Goal: Information Seeking & Learning: Learn about a topic

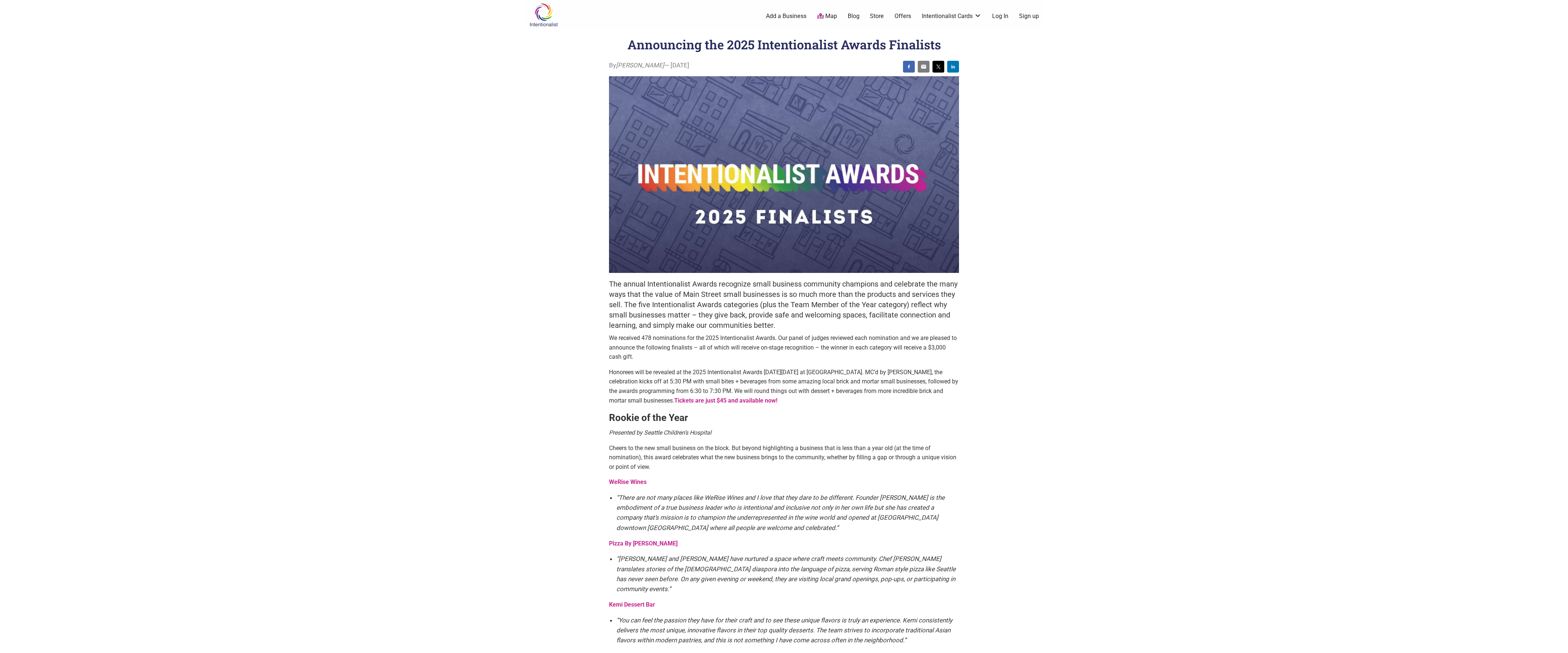
click at [409, 202] on body "× Menu 0 Add a Business Map Blog Store Offers Intentionalist Cards Buy Black Ca…" at bounding box center [784, 326] width 1568 height 653
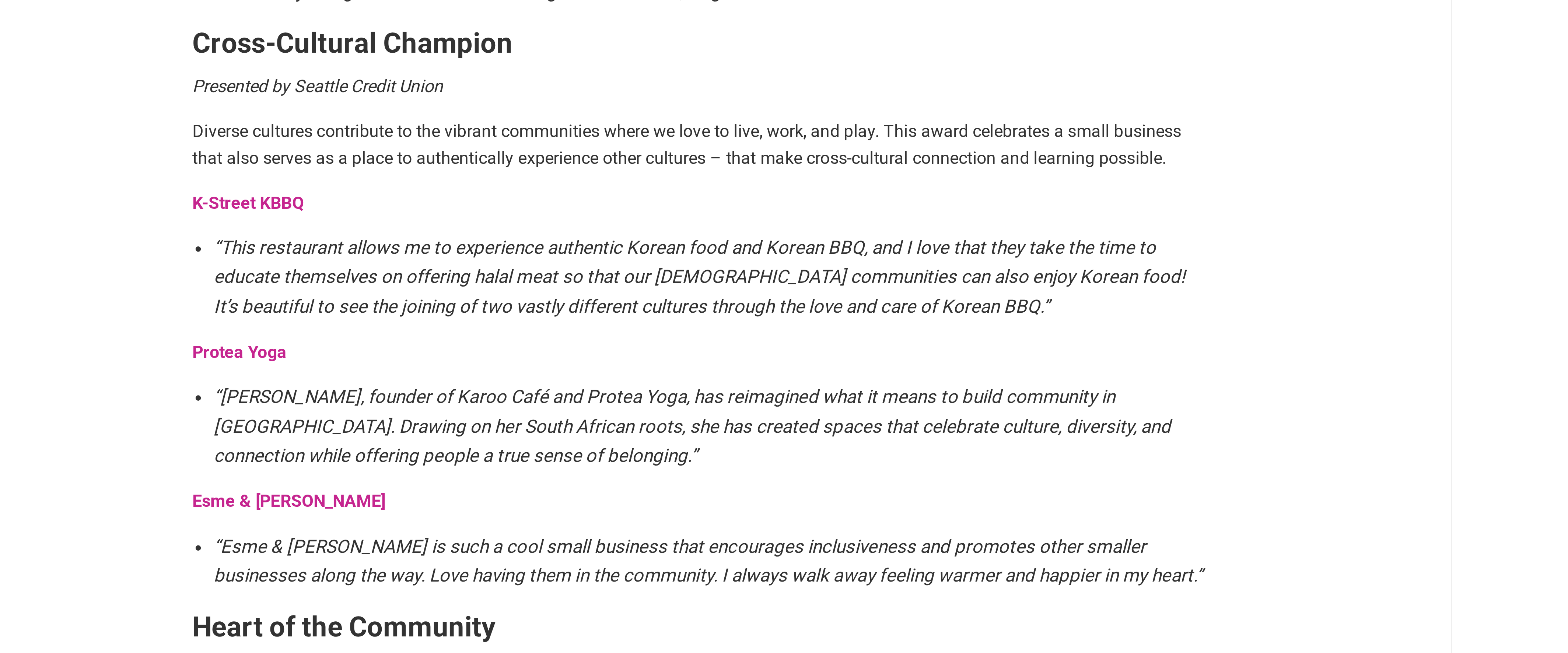
scroll to position [882, 0]
click at [619, 67] on strong "K-Street KBBQ" at bounding box center [628, 70] width 38 height 7
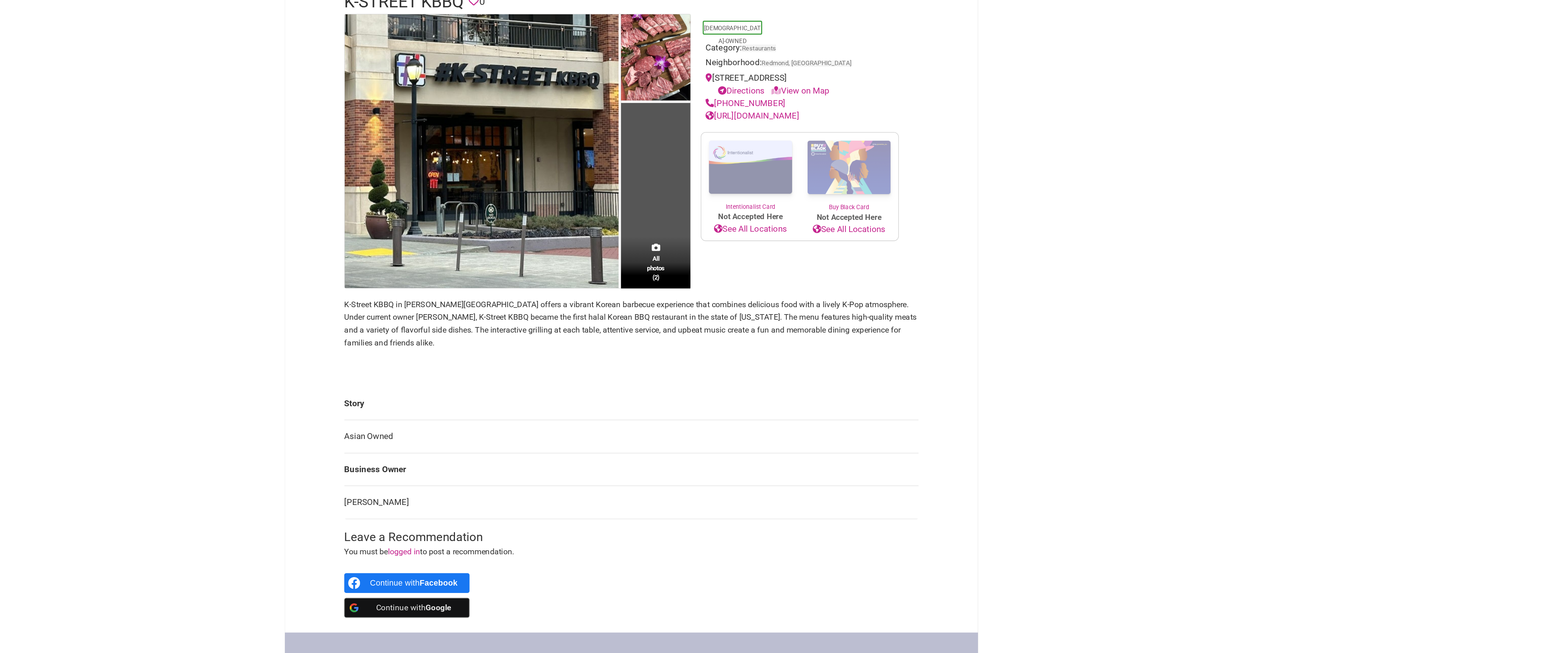
scroll to position [12, 0]
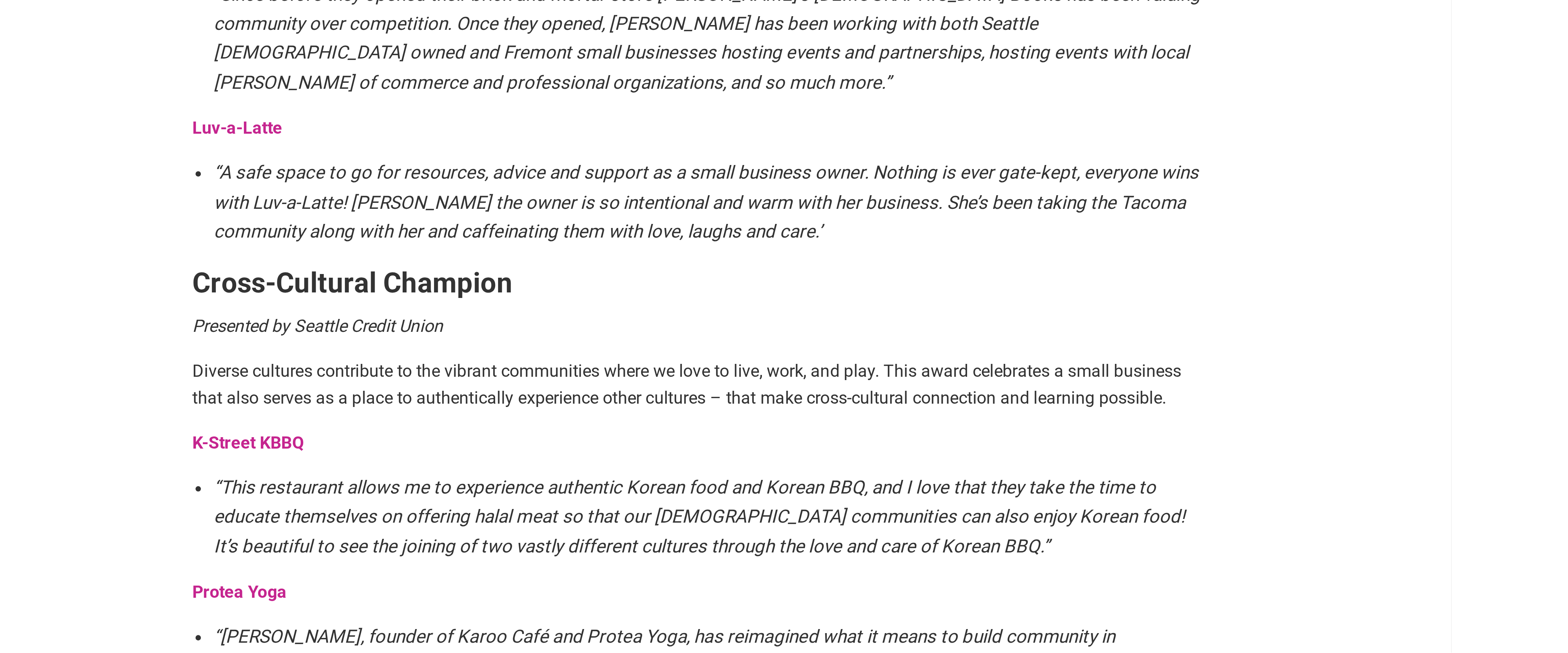
scroll to position [374, 0]
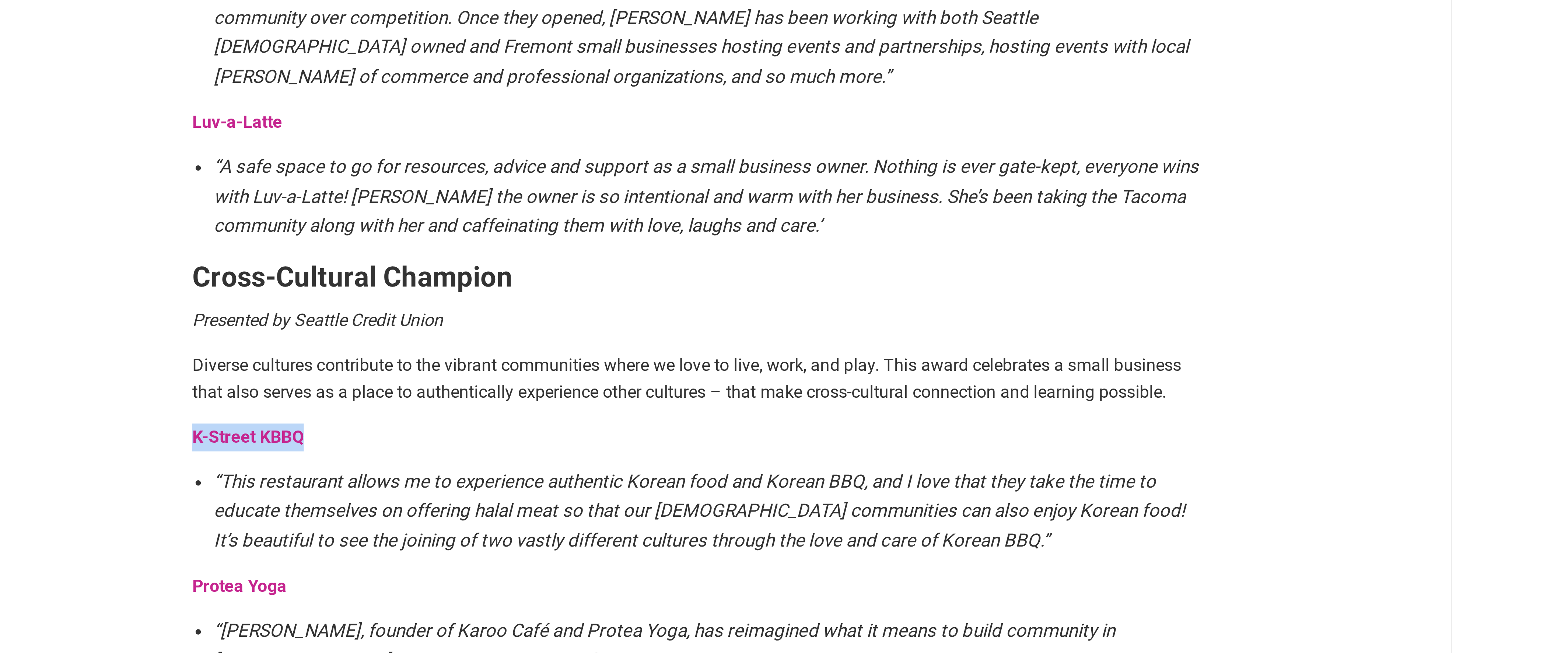
drag, startPoint x: 604, startPoint y: 571, endPoint x: 660, endPoint y: 572, distance: 56.0
click at [660, 572] on article "By Sarah — September 23, 2025 The annual Intentionalist Awards recognize small …" at bounding box center [784, 442] width 365 height 1512
copy strong "K-Street KBBQ"
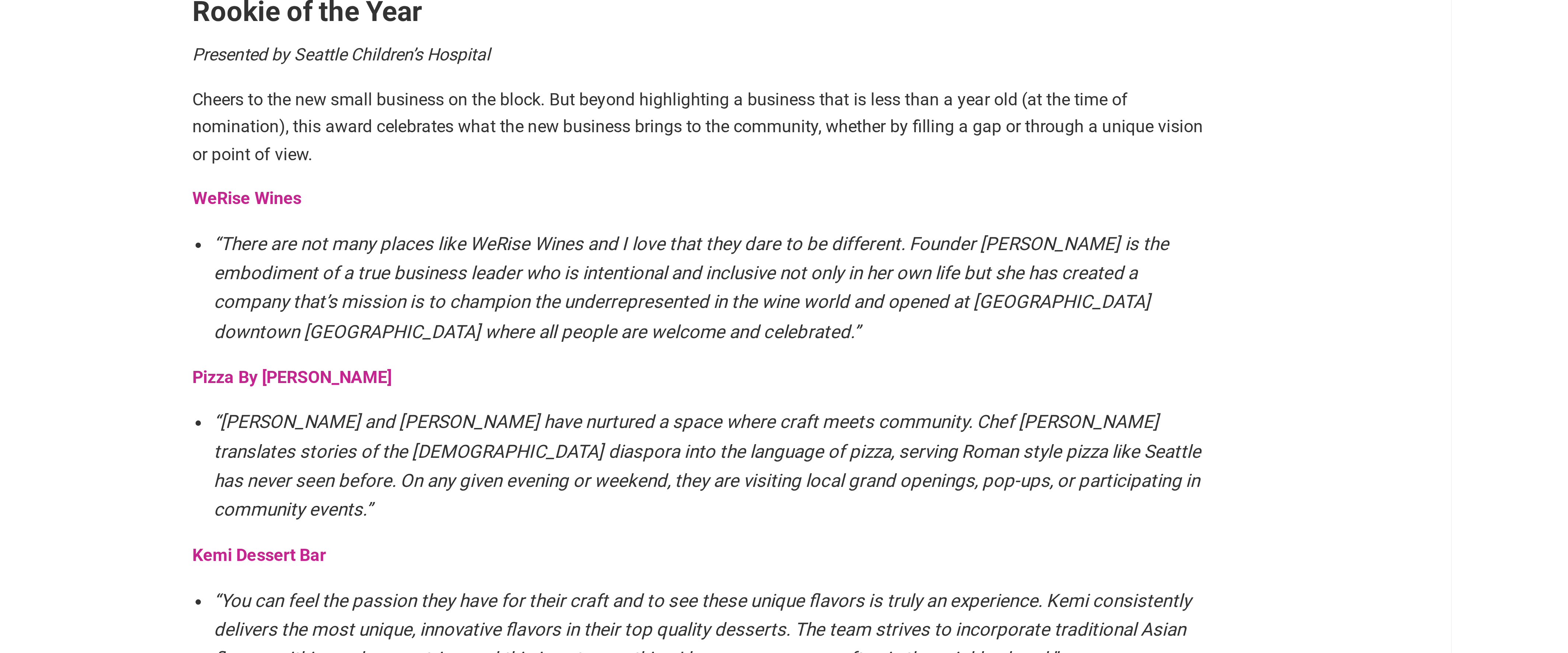
click at [621, 112] on strong "WeRise Wines" at bounding box center [627, 108] width 38 height 7
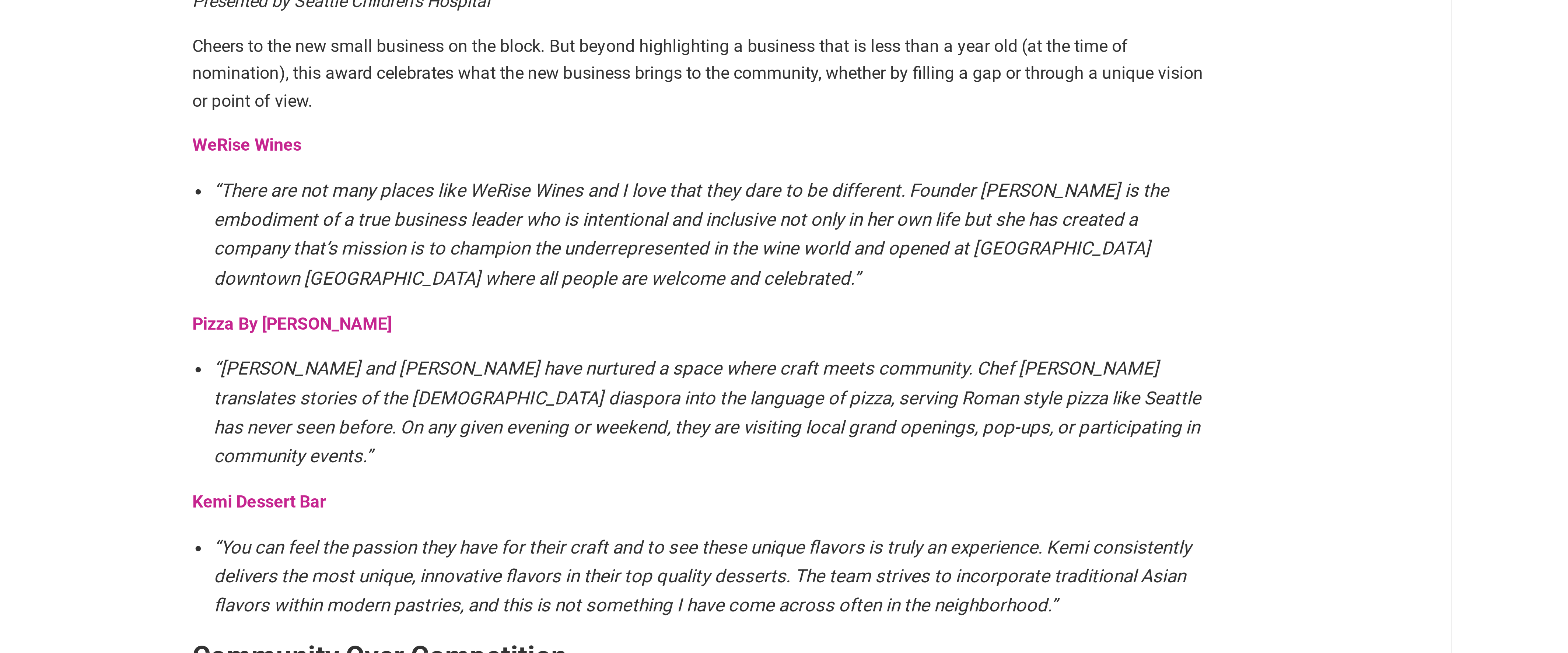
click at [623, 168] on strong "Pizza By Ruffin" at bounding box center [643, 169] width 69 height 7
click at [645, 227] on strong "Kemi Dessert Bar" at bounding box center [632, 231] width 46 height 7
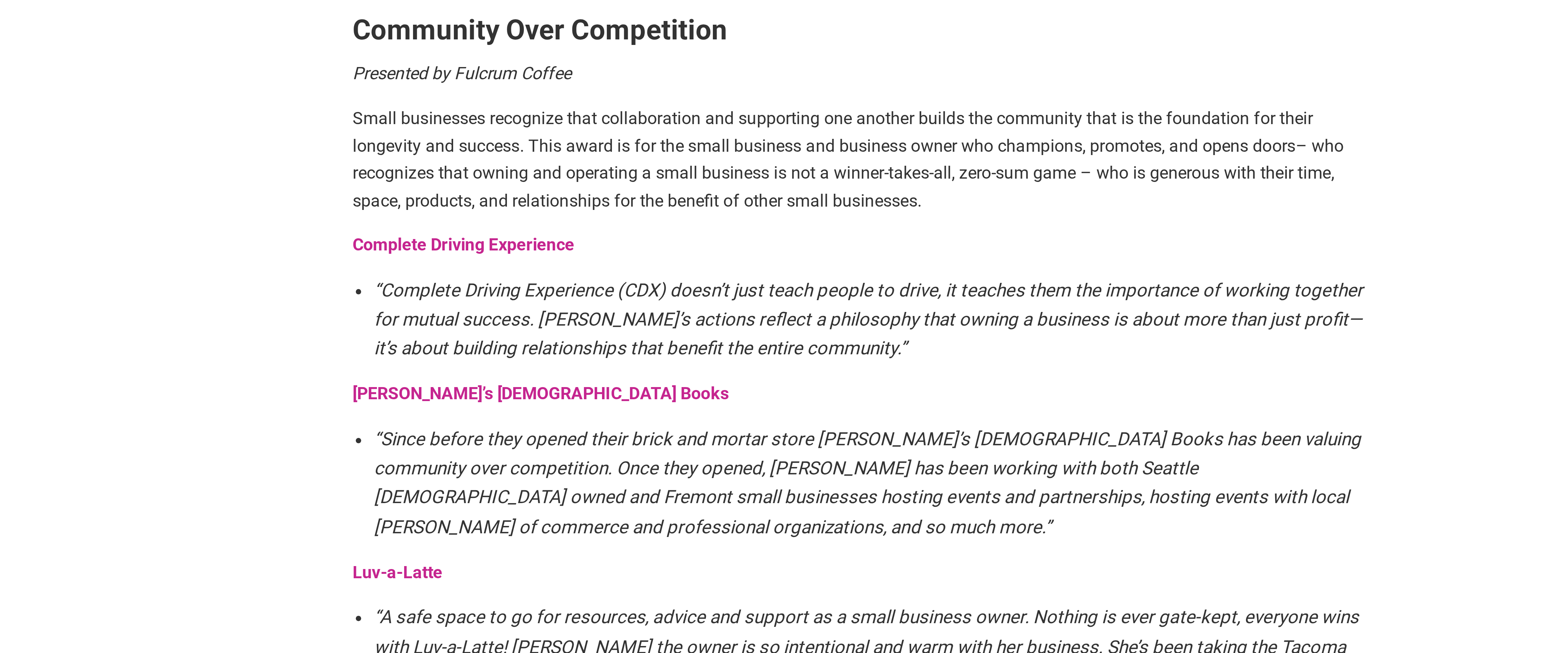
scroll to position [227, 0]
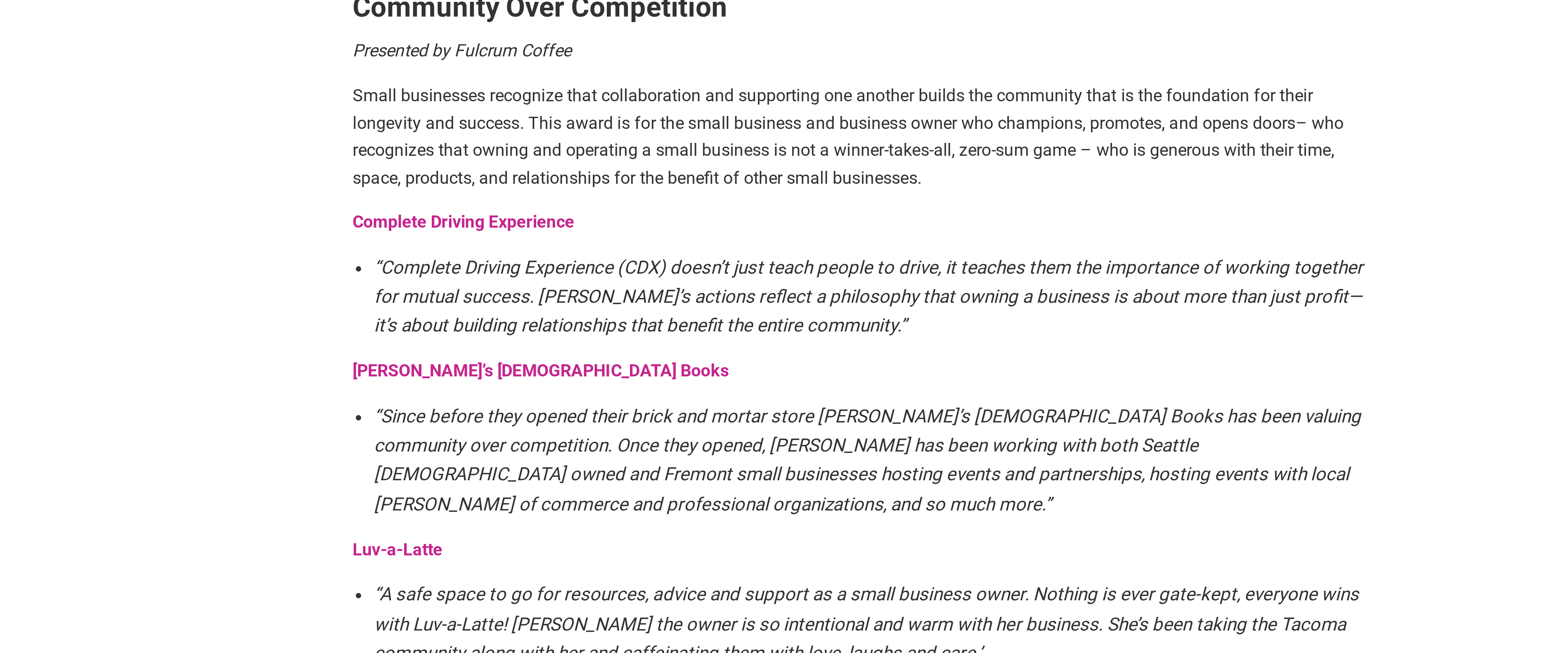
click at [671, 502] on strong "Complete Driving Experience" at bounding box center [647, 505] width 76 height 7
click at [666, 502] on strong "Complete Driving Experience" at bounding box center [647, 505] width 76 height 7
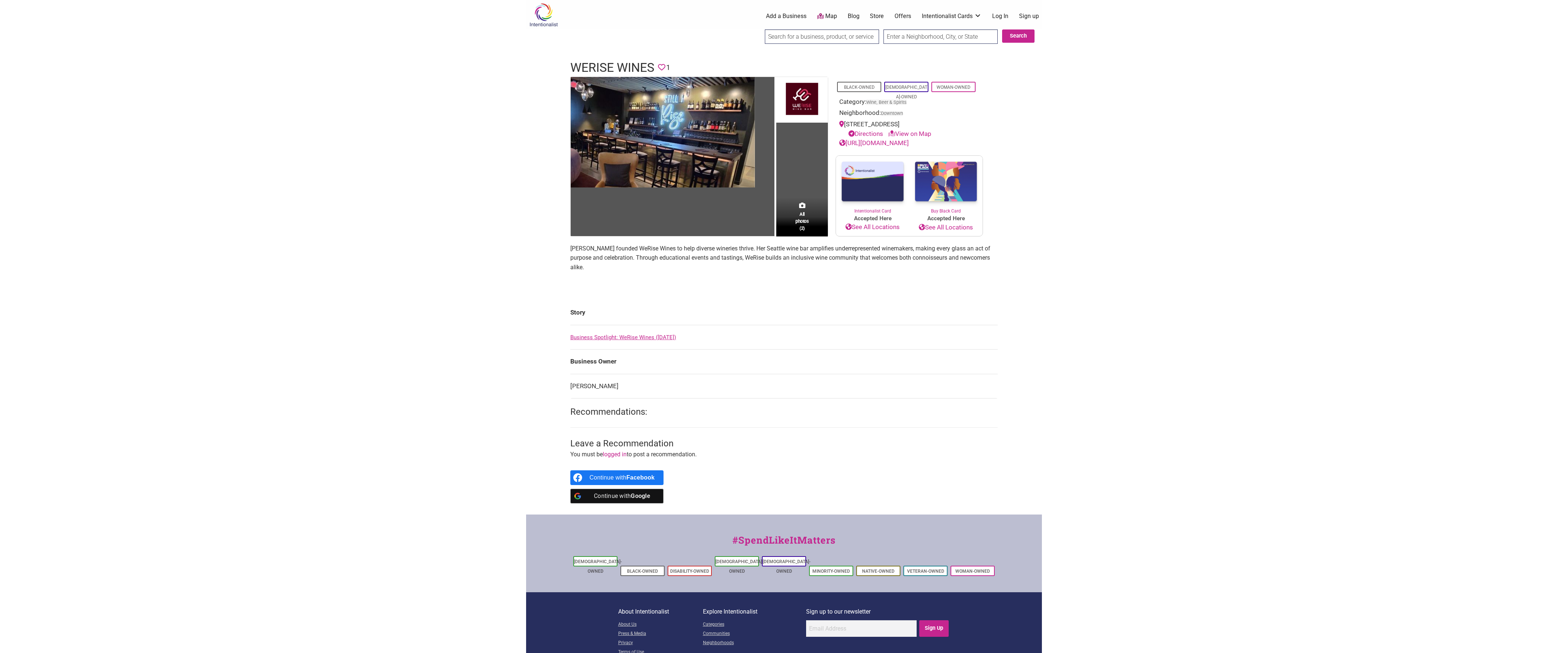
click at [388, 314] on body "× Menu 0 Add a Business Map Blog Store Offers Intentionalist Cards Buy Black Ca…" at bounding box center [784, 326] width 1568 height 653
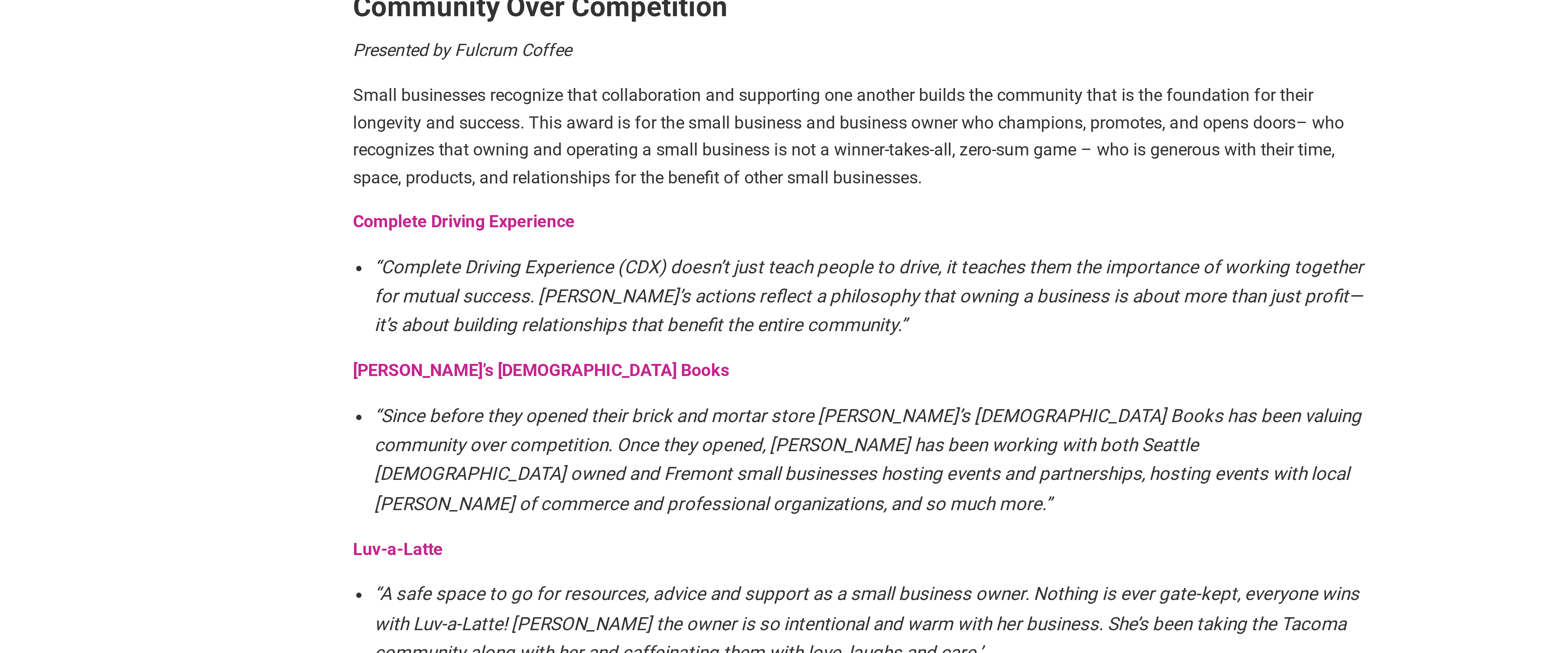
scroll to position [227, 0]
click at [619, 553] on strong "Charlie’s Queer Books" at bounding box center [674, 556] width 130 height 7
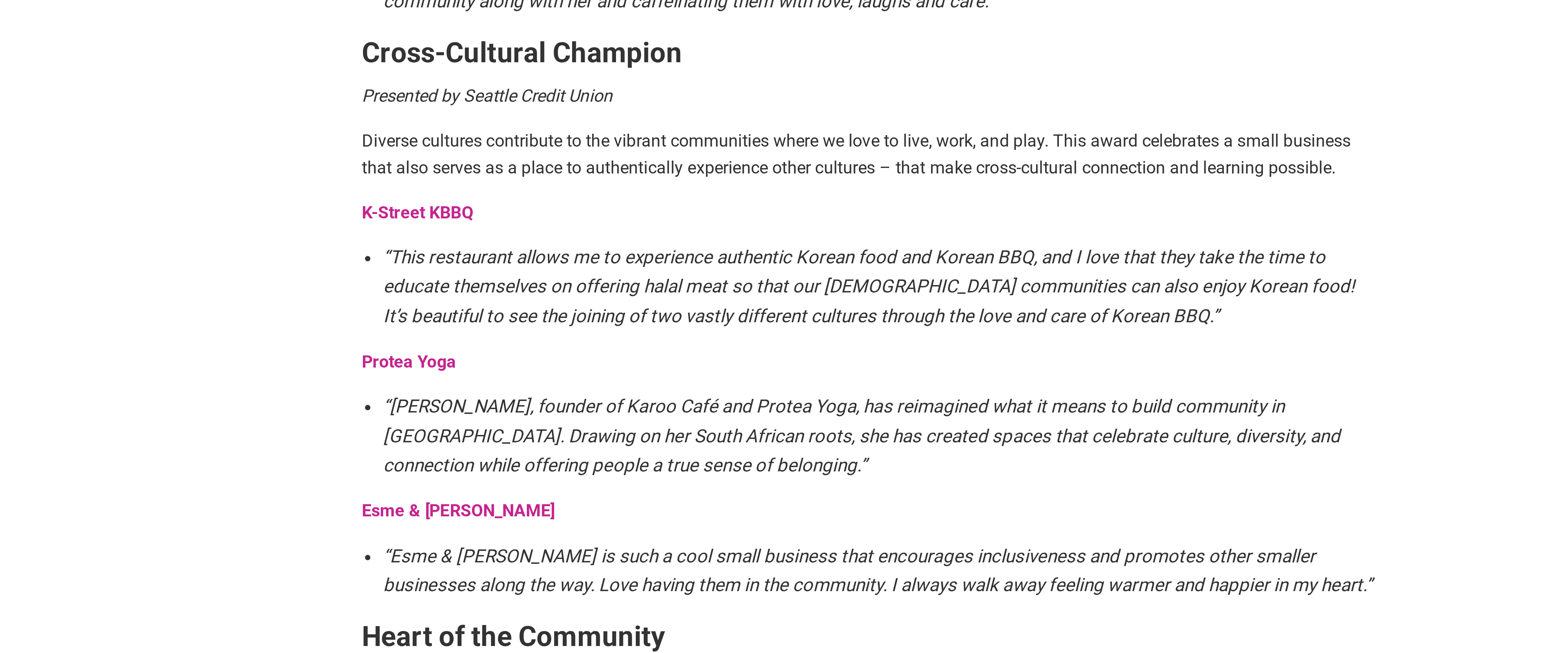
scroll to position [451, 0]
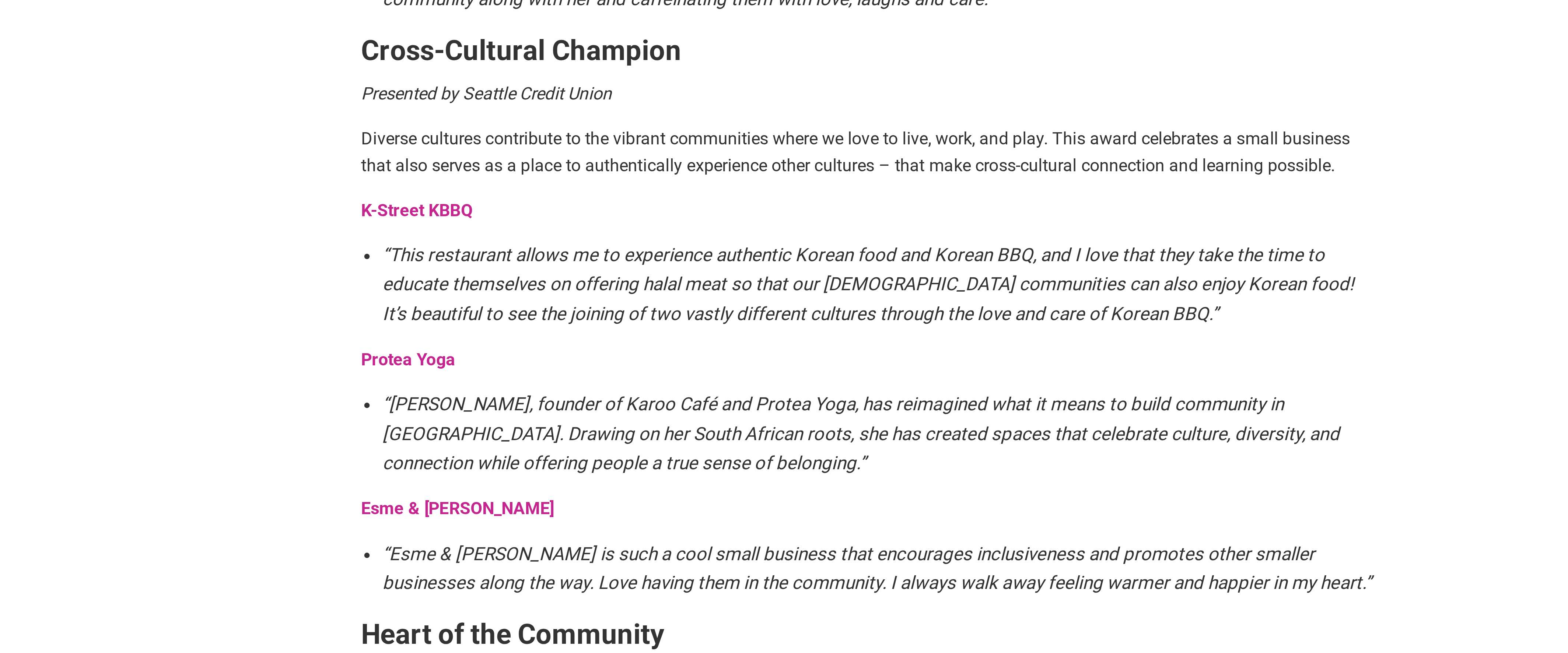
click at [633, 549] on strong "Protea Yoga" at bounding box center [625, 552] width 32 height 7
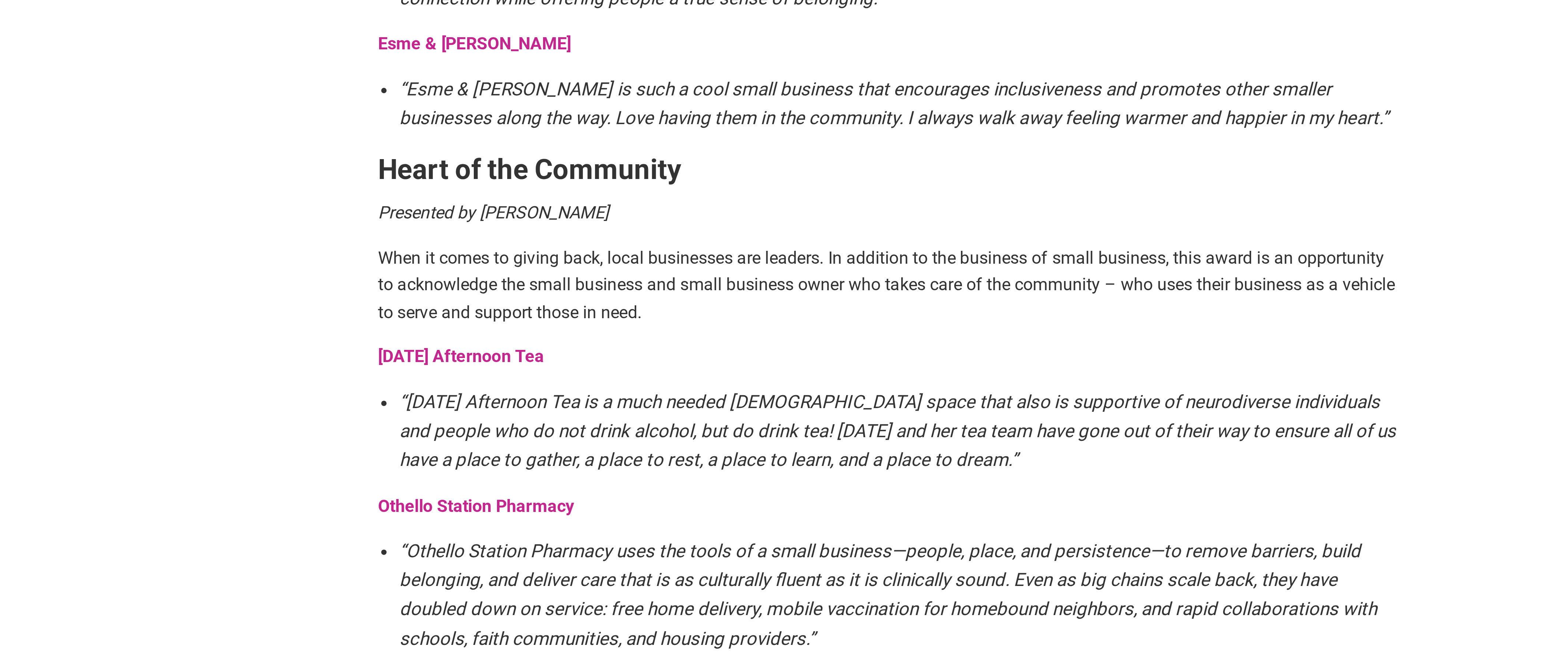
scroll to position [627, 0]
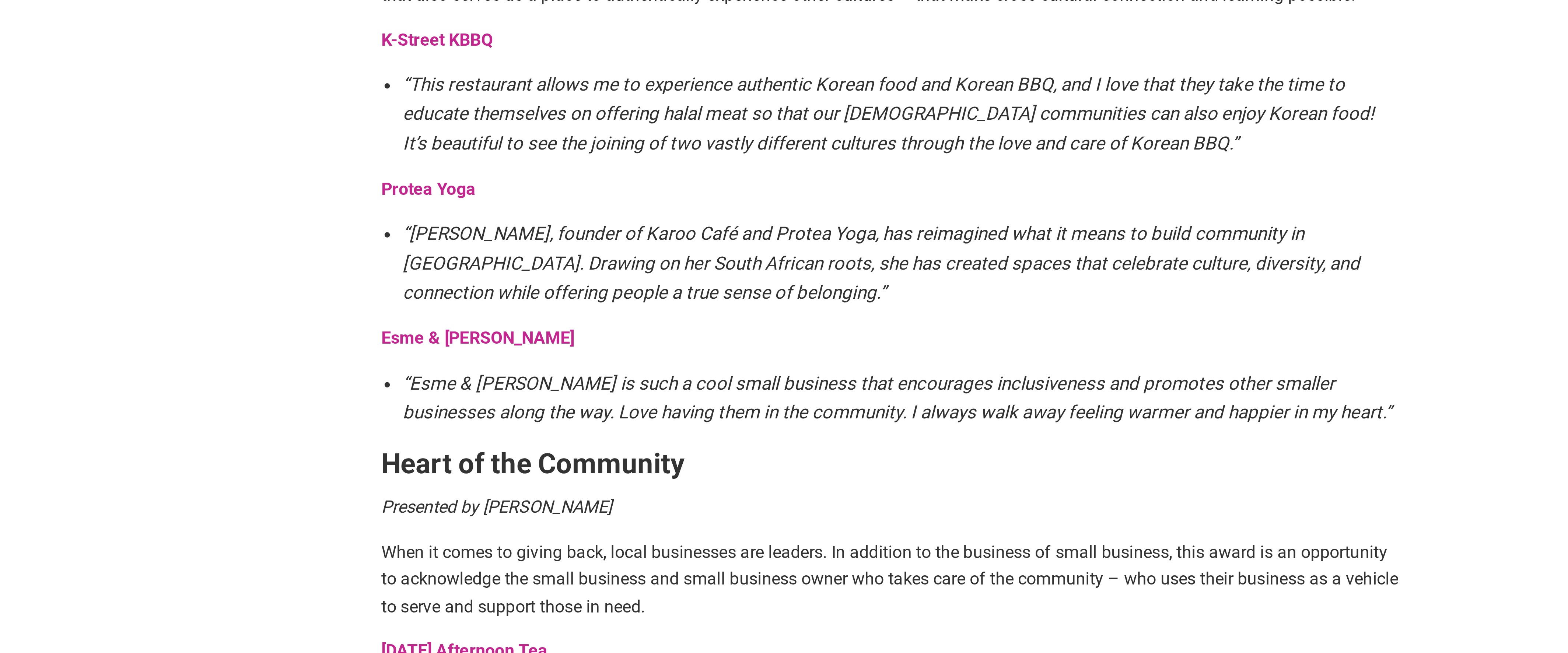
click at [637, 426] on strong "Esme & Elodie" at bounding box center [642, 429] width 66 height 7
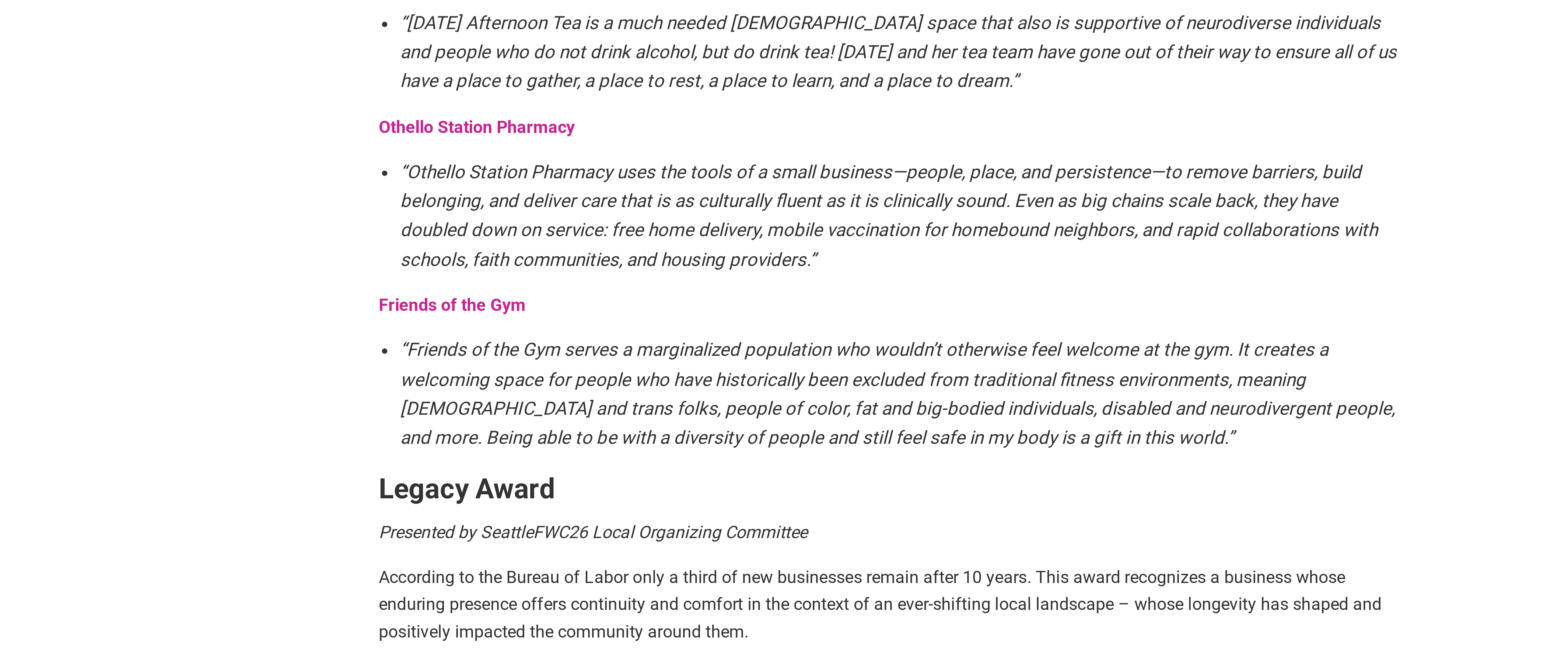
scroll to position [769, 0]
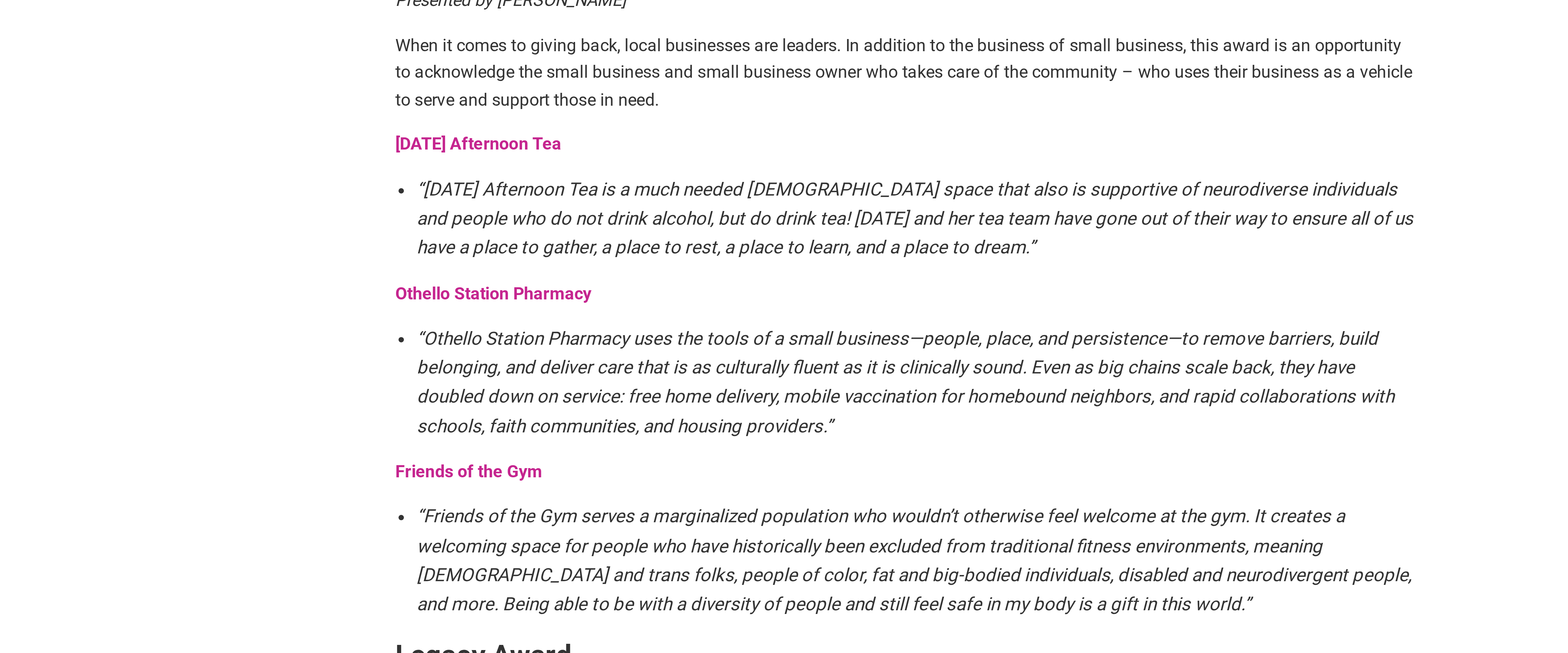
click at [654, 392] on strong "Friday Afternoon Tea" at bounding box center [637, 394] width 57 height 7
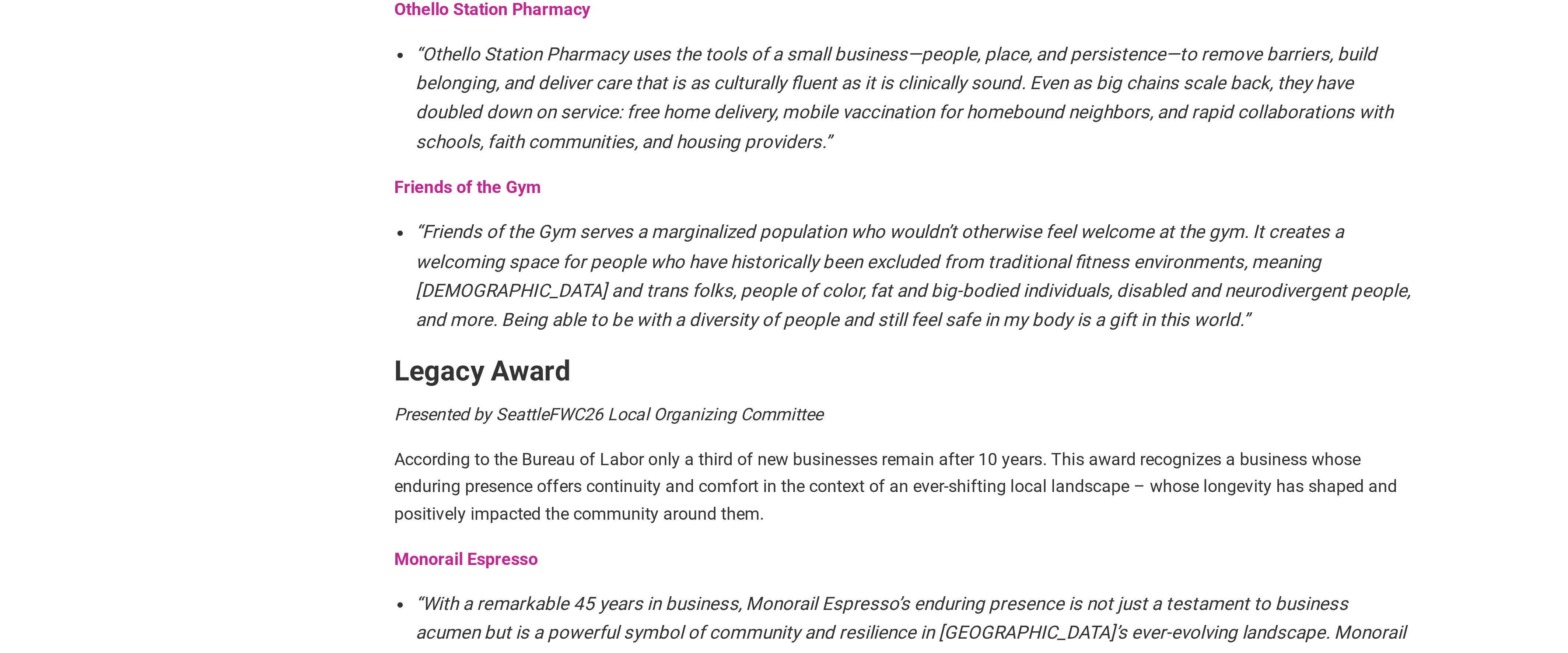
scroll to position [783, 0]
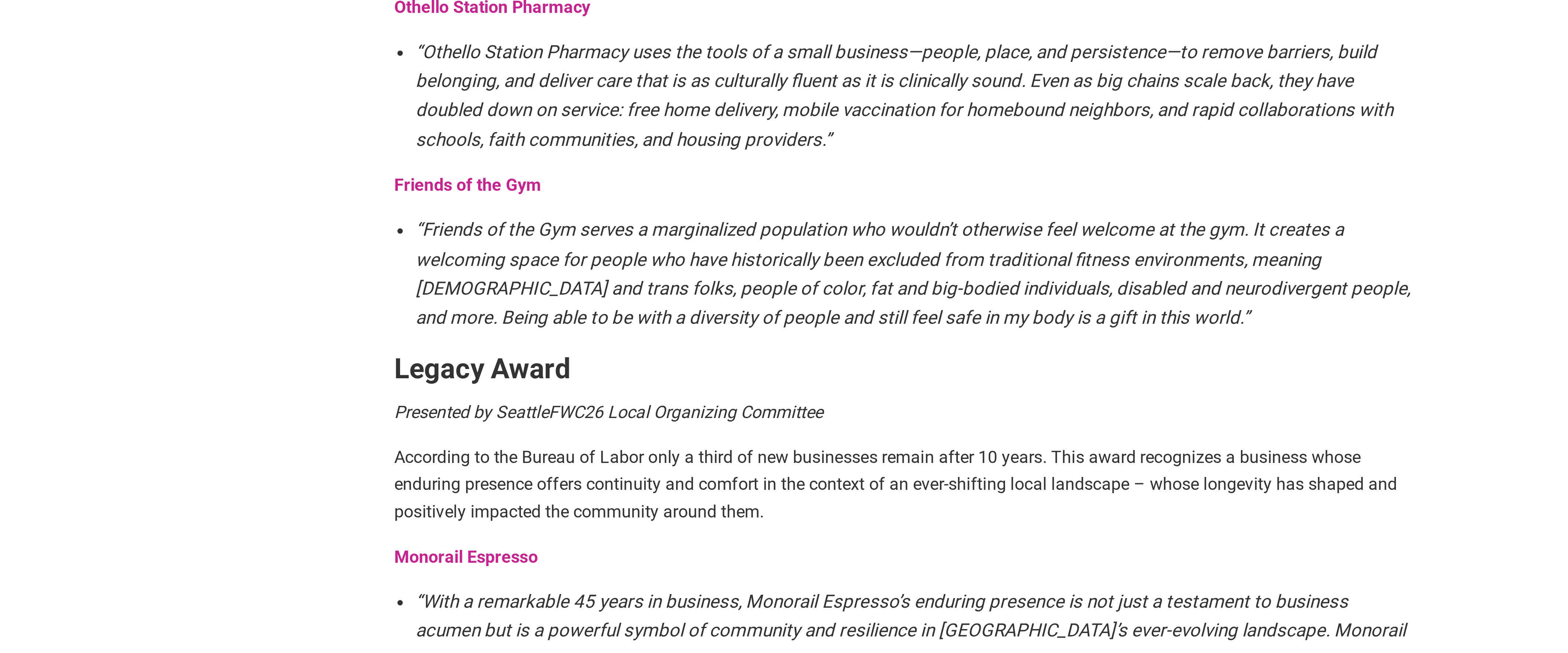
click at [647, 489] on strong "Friends of the Gym" at bounding box center [634, 492] width 50 height 7
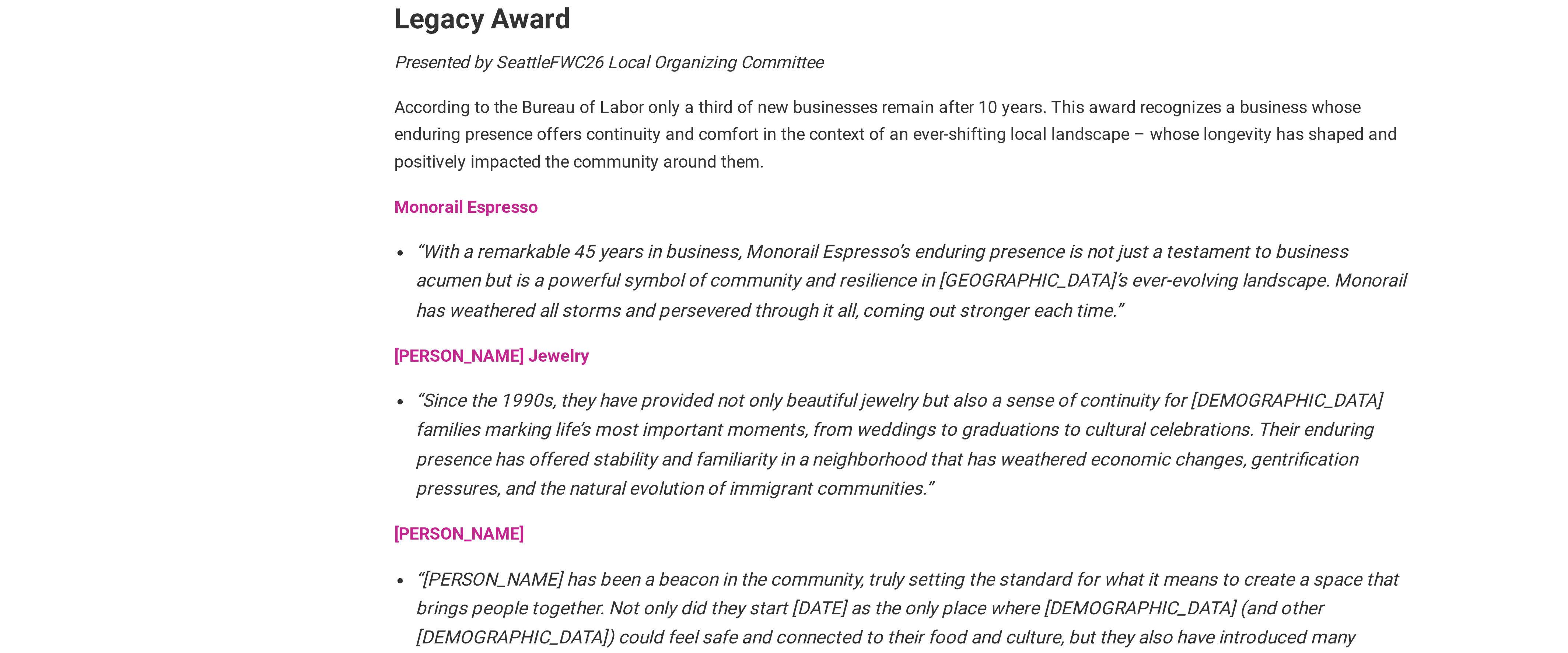
scroll to position [904, 0]
click at [647, 551] on p "Kim Ngoc Jewelry" at bounding box center [783, 551] width 350 height 9
click at [627, 549] on strong "Kim Ngoc Jewelry" at bounding box center [642, 551] width 67 height 7
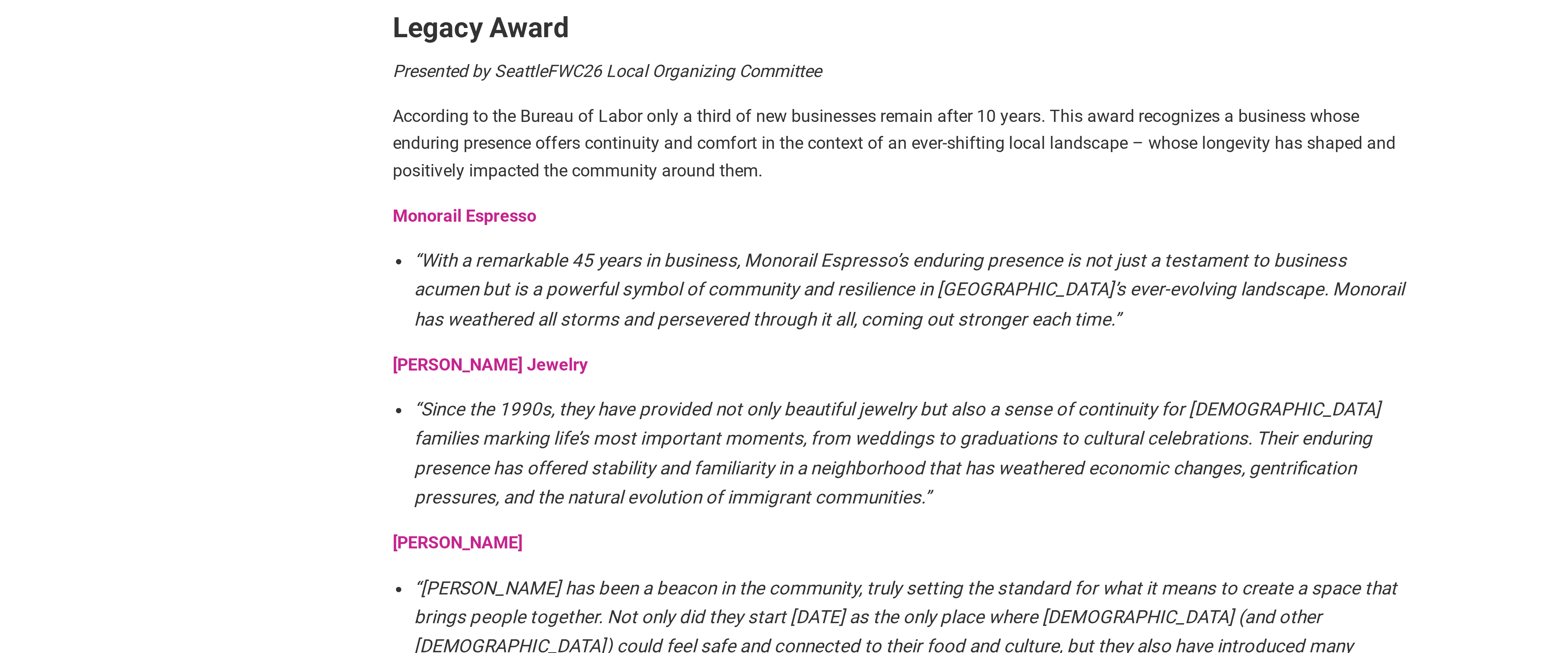
scroll to position [952, 0]
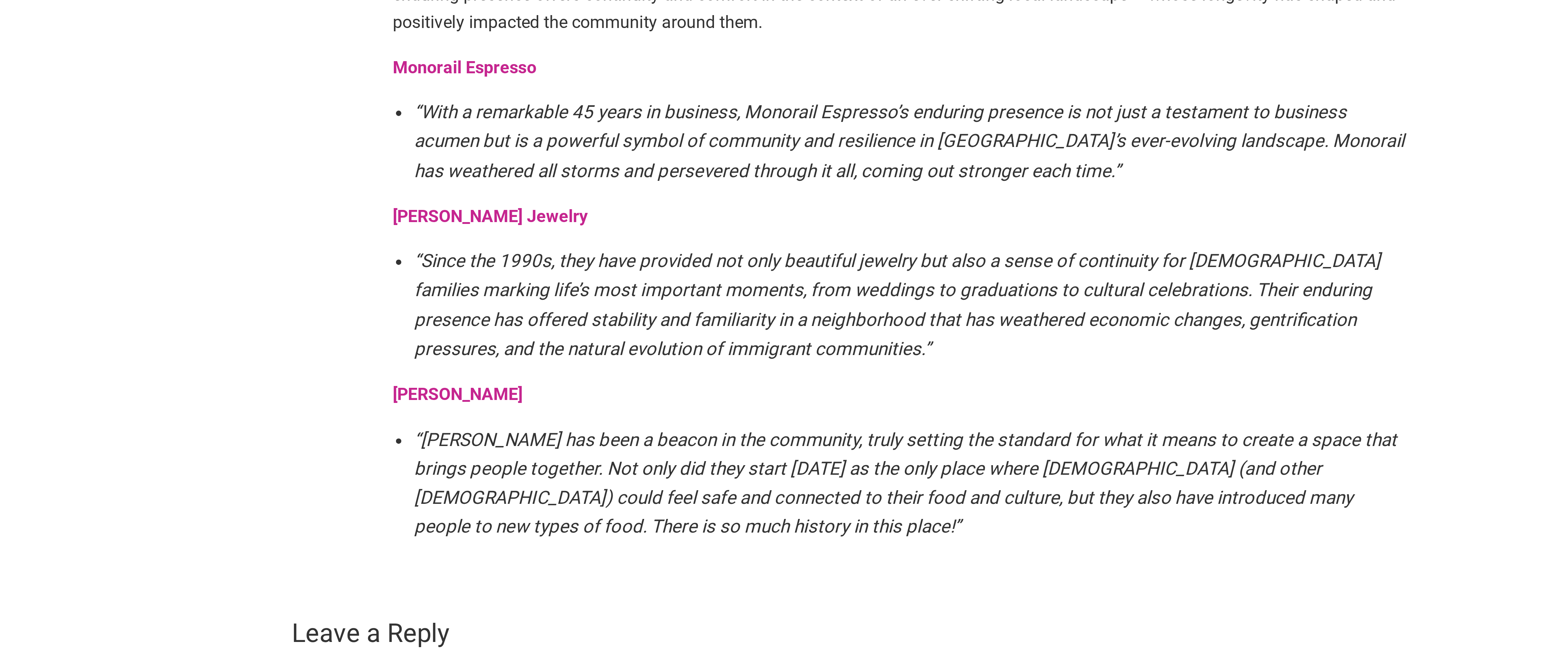
click at [649, 560] on strong "Salvadorean Bakery" at bounding box center [631, 564] width 44 height 7
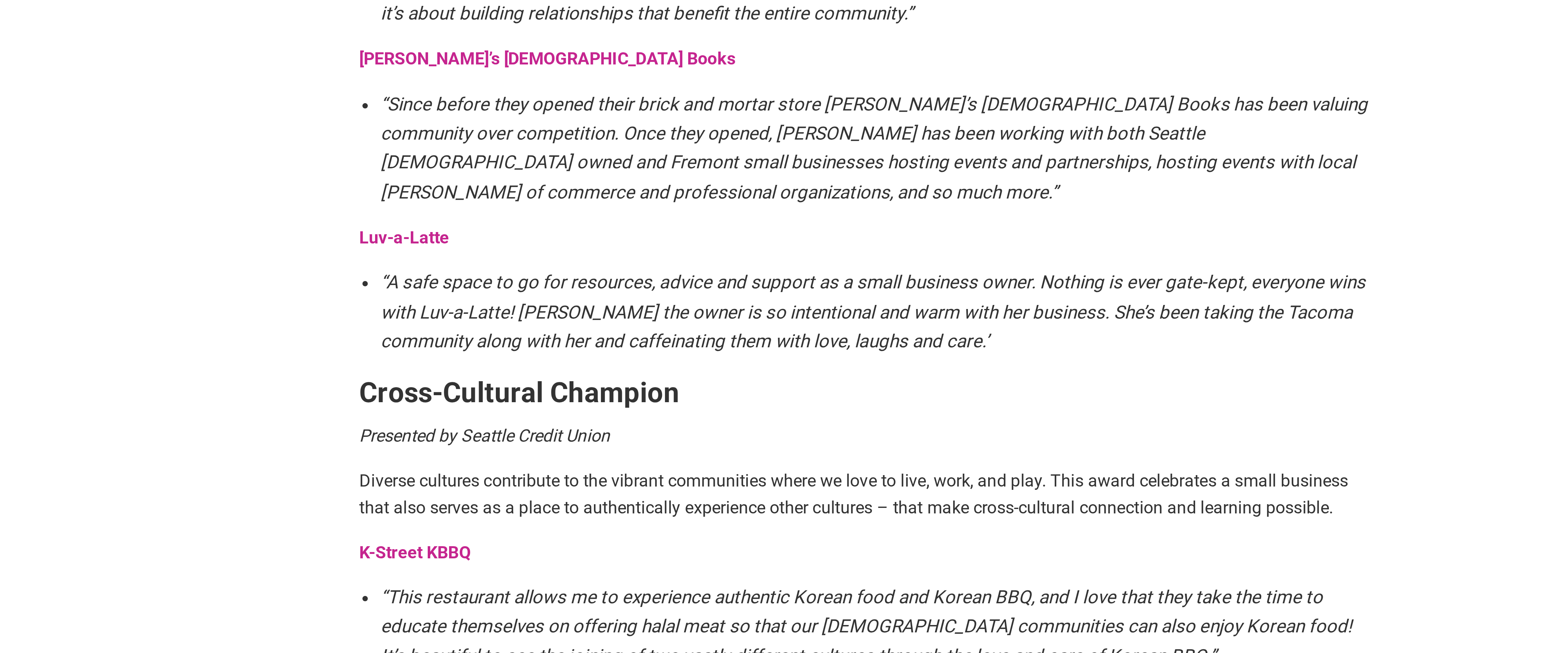
scroll to position [726, 0]
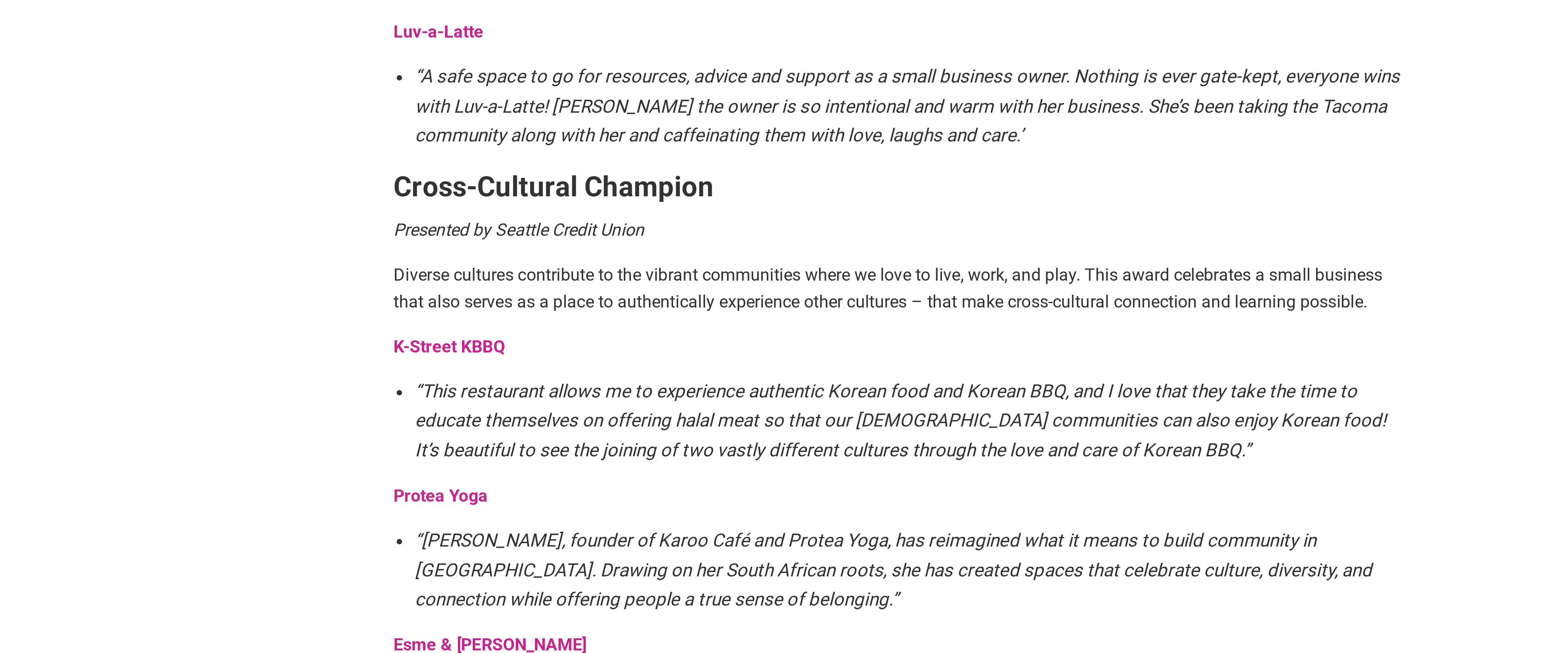
click at [609, 167] on article "By Sarah — September 23, 2025 The annual Intentionalist Awards recognize small …" at bounding box center [784, 90] width 365 height 1512
click at [606, 163] on article "By Sarah — September 23, 2025 The annual Intentionalist Awards recognize small …" at bounding box center [784, 90] width 365 height 1512
click at [609, 166] on strong "Cross-Cultural Champion" at bounding box center [664, 171] width 110 height 11
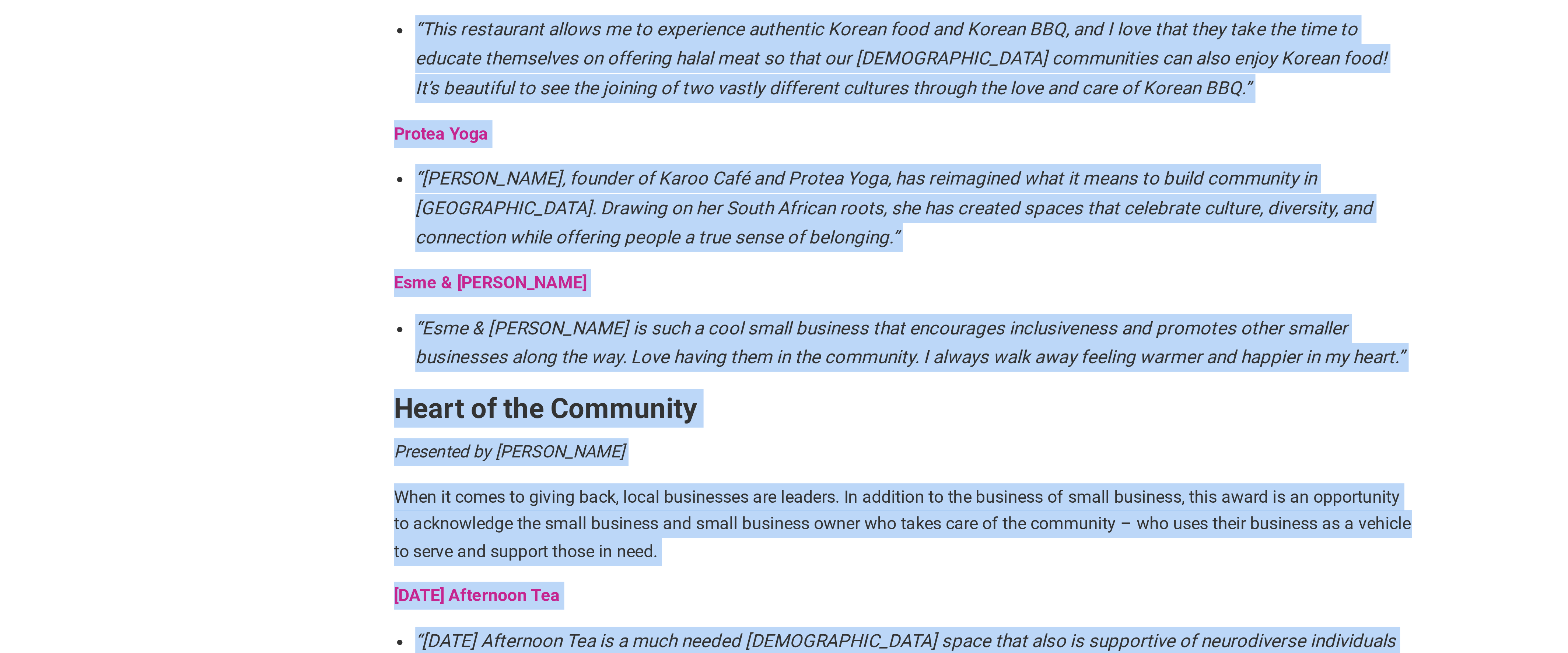
scroll to position [960, 0]
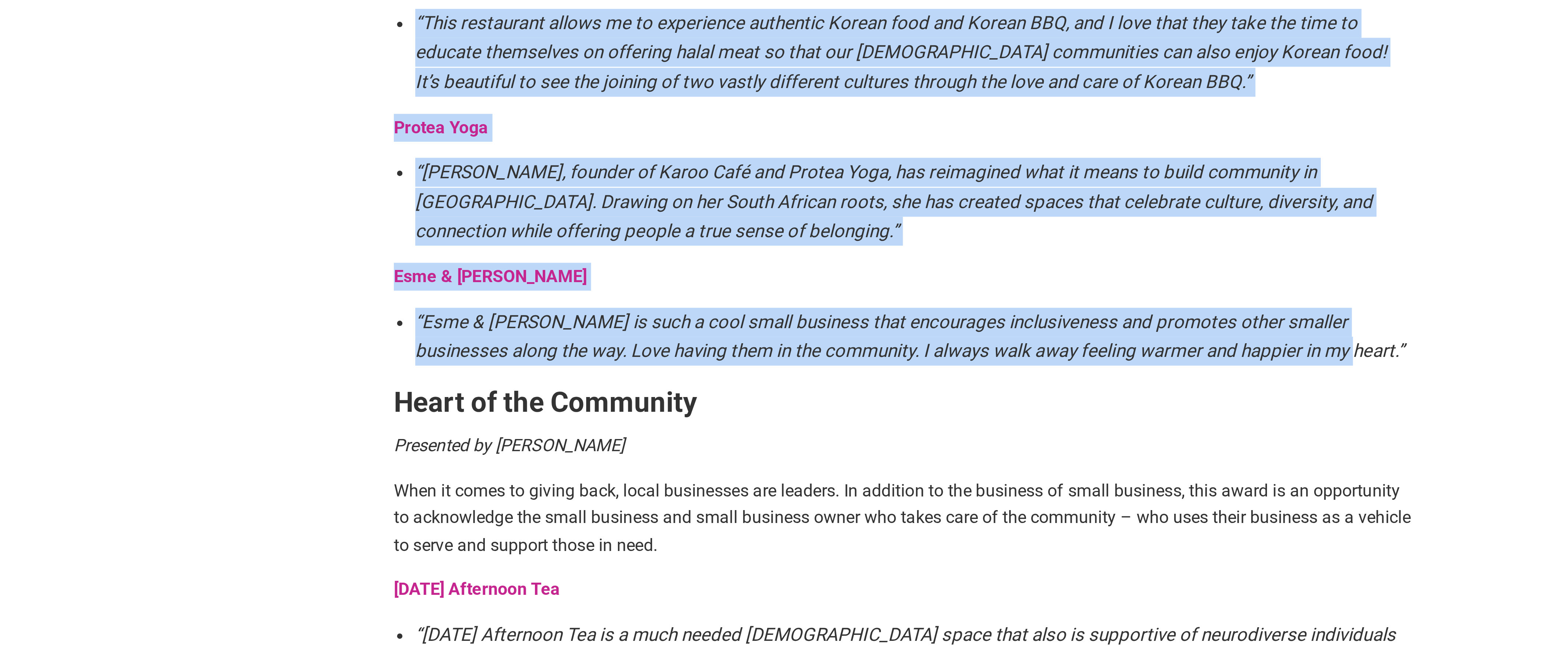
drag, startPoint x: 609, startPoint y: 165, endPoint x: 920, endPoint y: 112, distance: 315.5
copy div "Cross-Cultural Champion Presented by Seattle Credit Union Diverse cultures cont…"
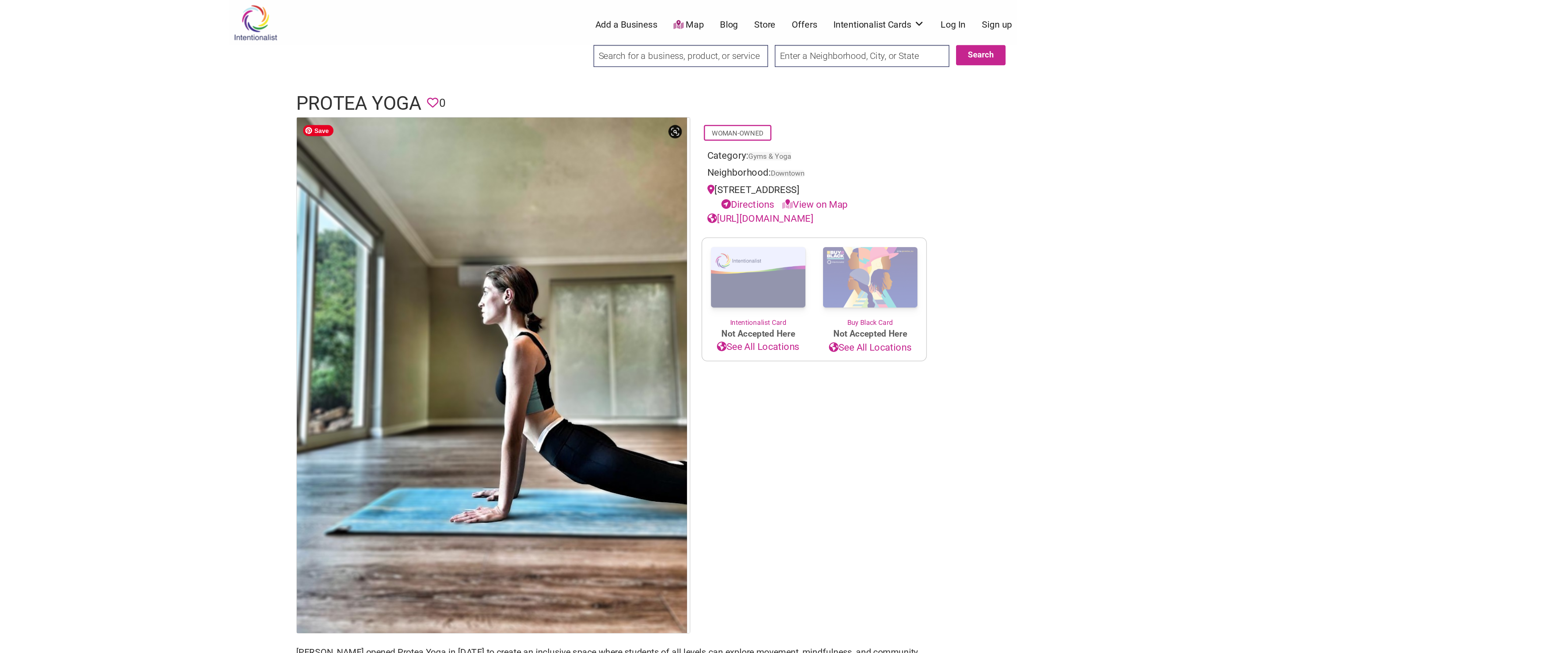
scroll to position [15, 0]
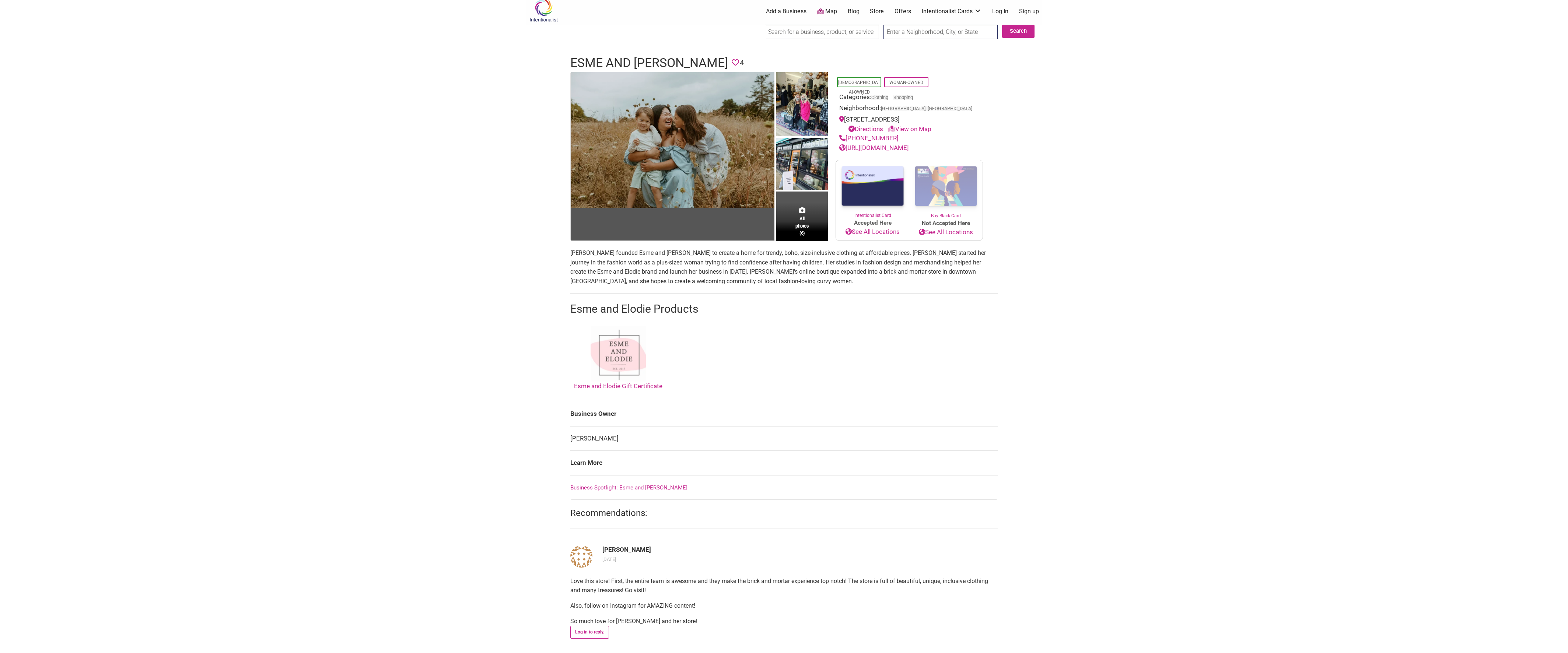
scroll to position [15, 0]
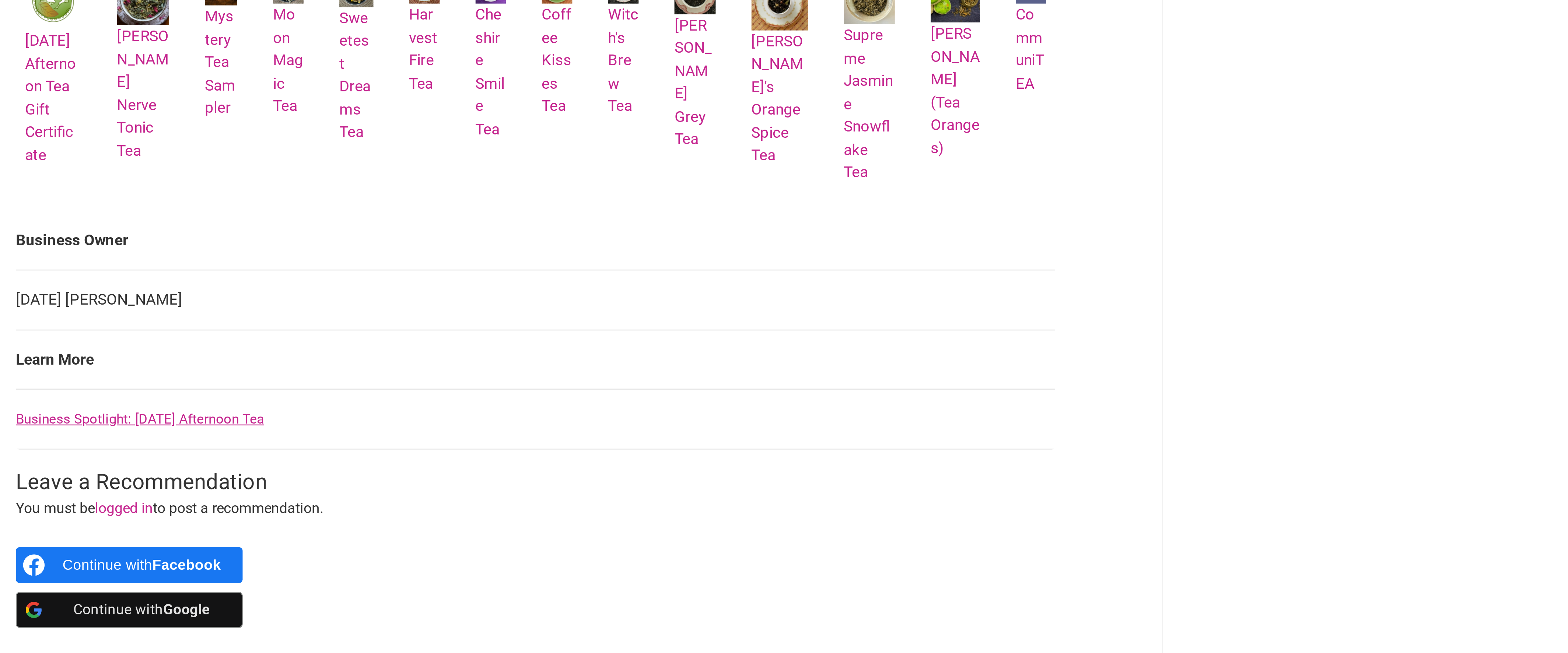
scroll to position [3, 0]
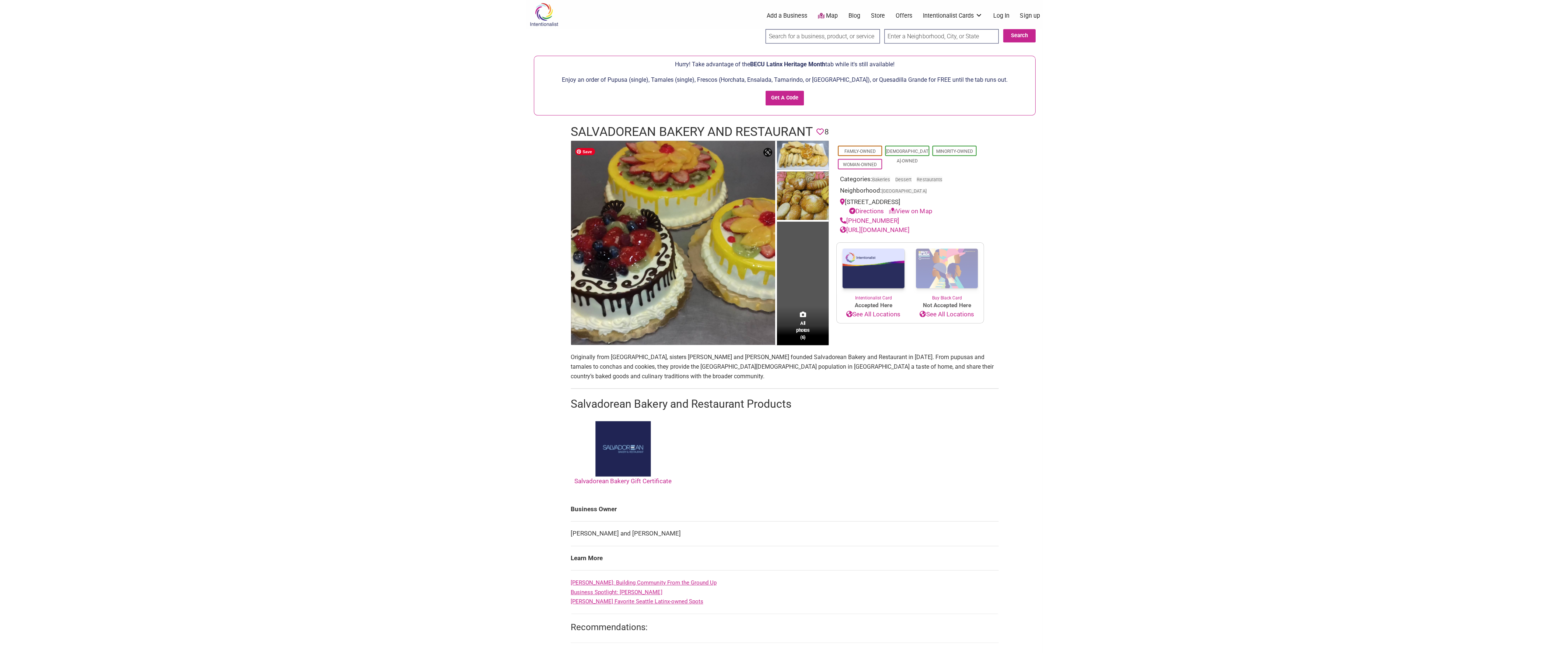
scroll to position [13, 0]
